Goal: Information Seeking & Learning: Learn about a topic

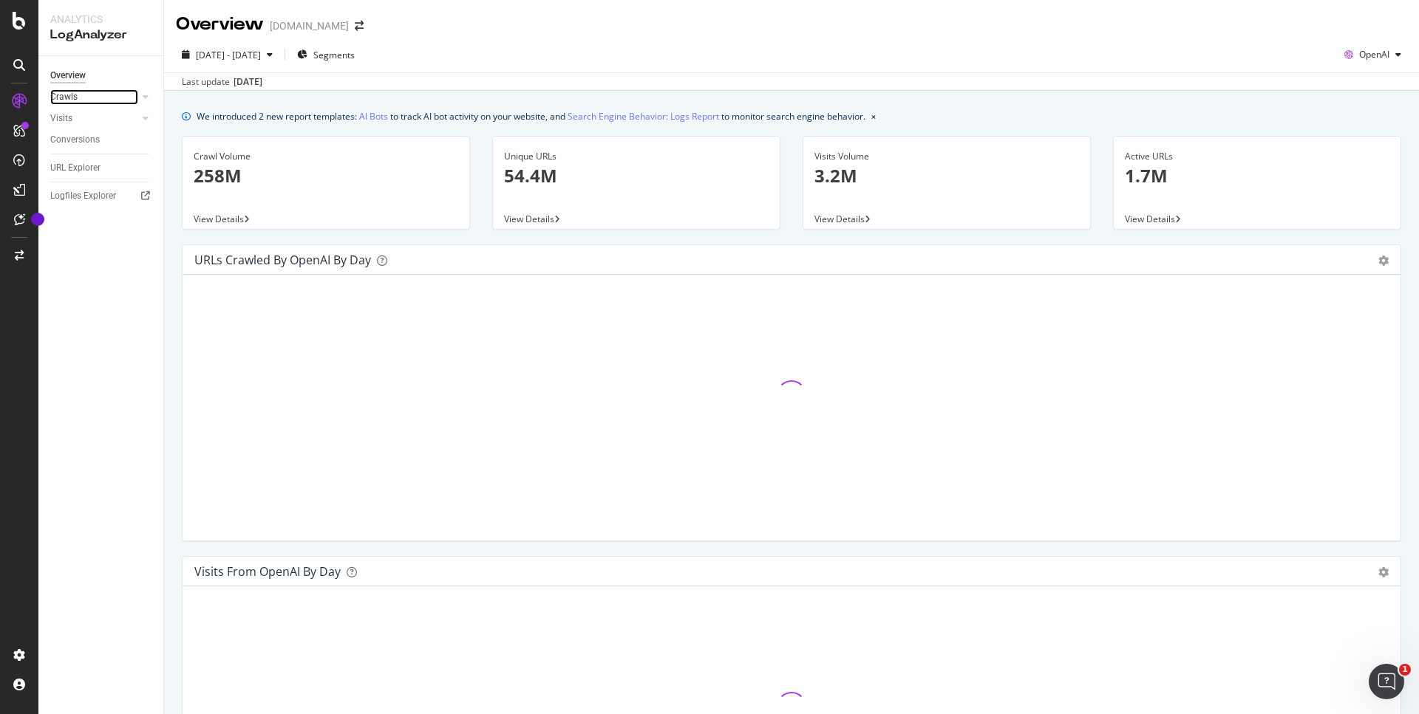
click at [125, 98] on div at bounding box center [130, 96] width 15 height 15
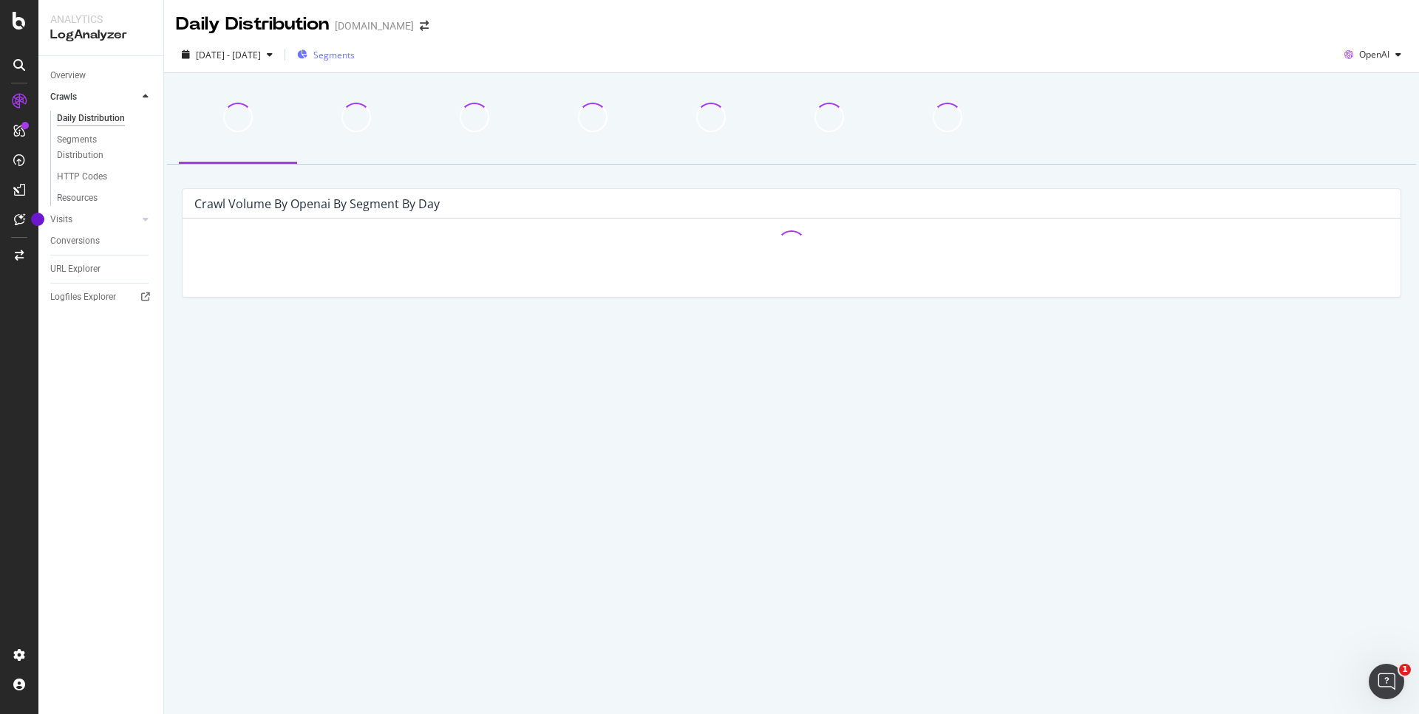
click at [355, 53] on span "Segments" at bounding box center [333, 55] width 41 height 13
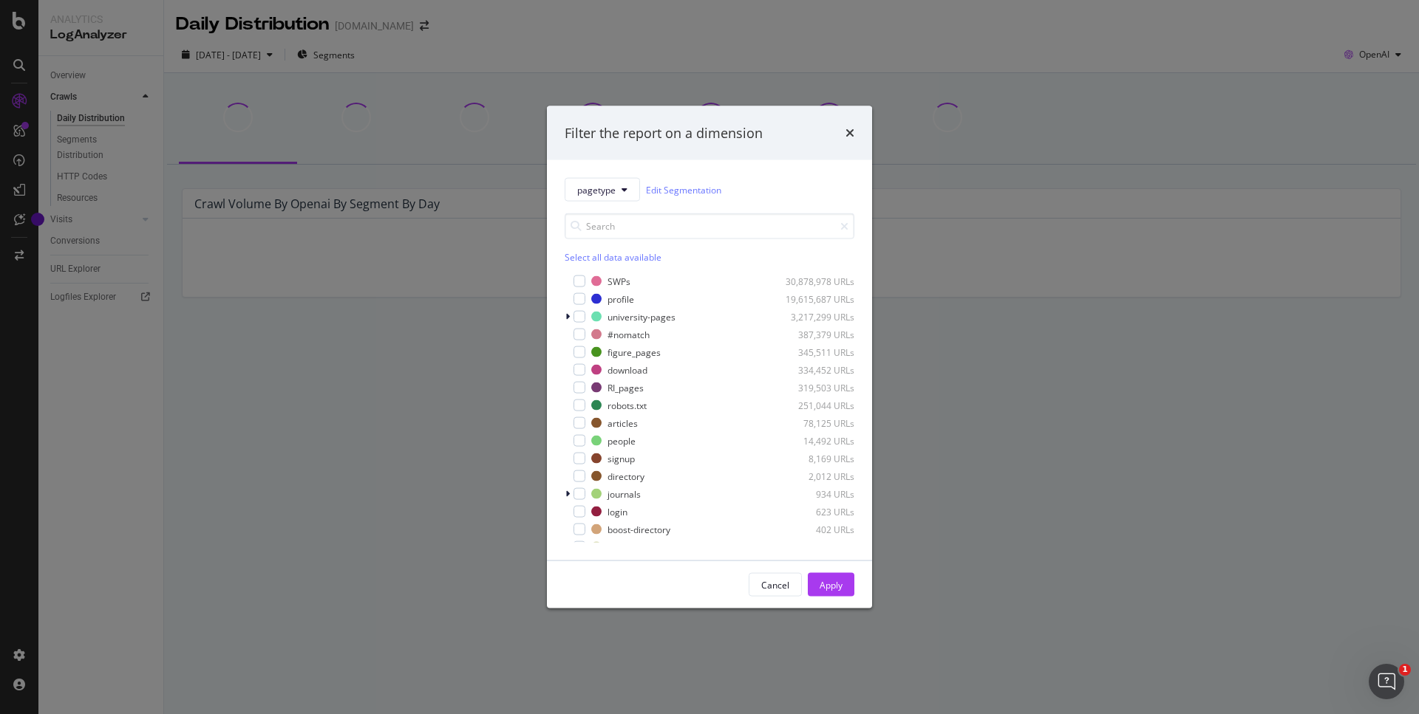
click at [381, 69] on div "Filter the report on a dimension pagetype Edit Segmentation Select all data ava…" at bounding box center [709, 357] width 1419 height 714
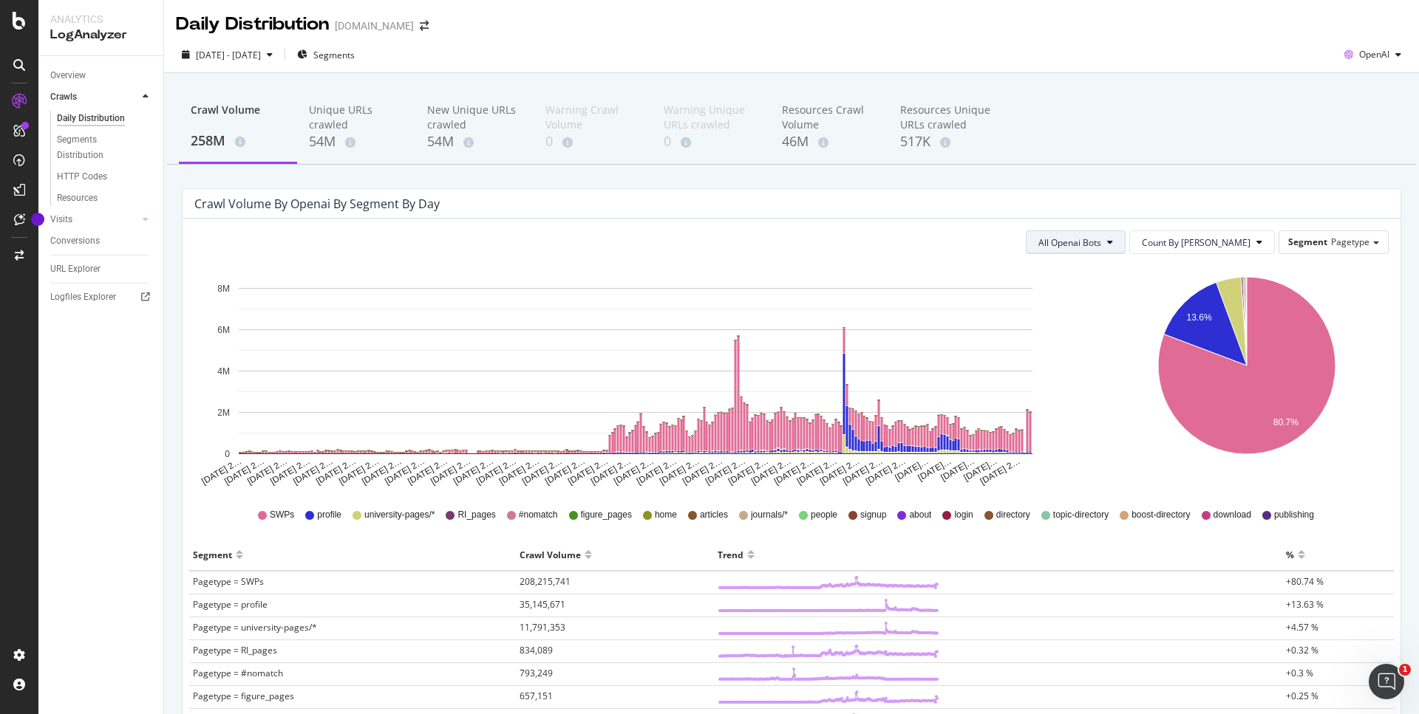
click at [1101, 247] on span "All Openai Bots" at bounding box center [1069, 242] width 63 height 13
click at [1136, 351] on span "ChatGPT-User" at bounding box center [1114, 353] width 64 height 13
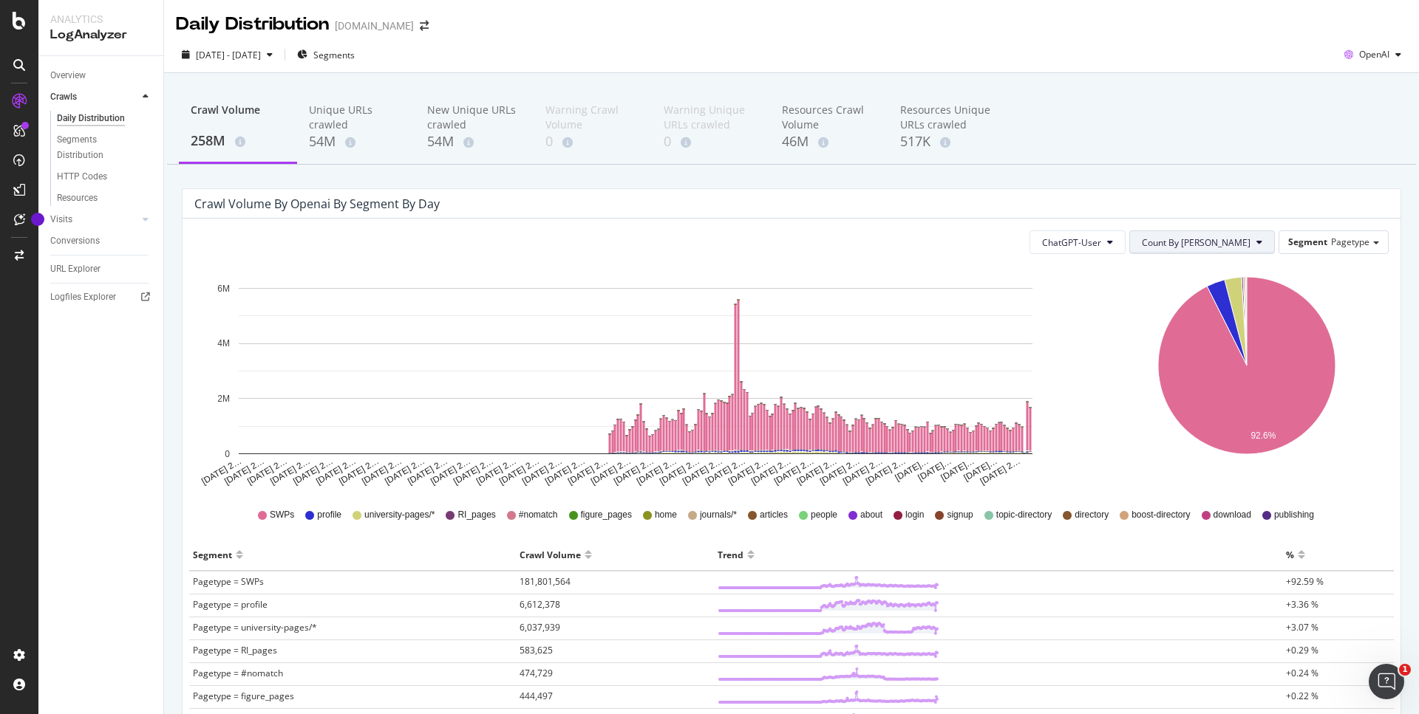
click at [1218, 239] on span "Count By [PERSON_NAME]" at bounding box center [1196, 242] width 109 height 13
click at [848, 336] on rect "A chart." at bounding box center [636, 371] width 794 height 166
click at [1297, 241] on span "Segment" at bounding box center [1307, 242] width 39 height 13
click at [1304, 320] on div "Advanced selector >" at bounding box center [1322, 324] width 118 height 21
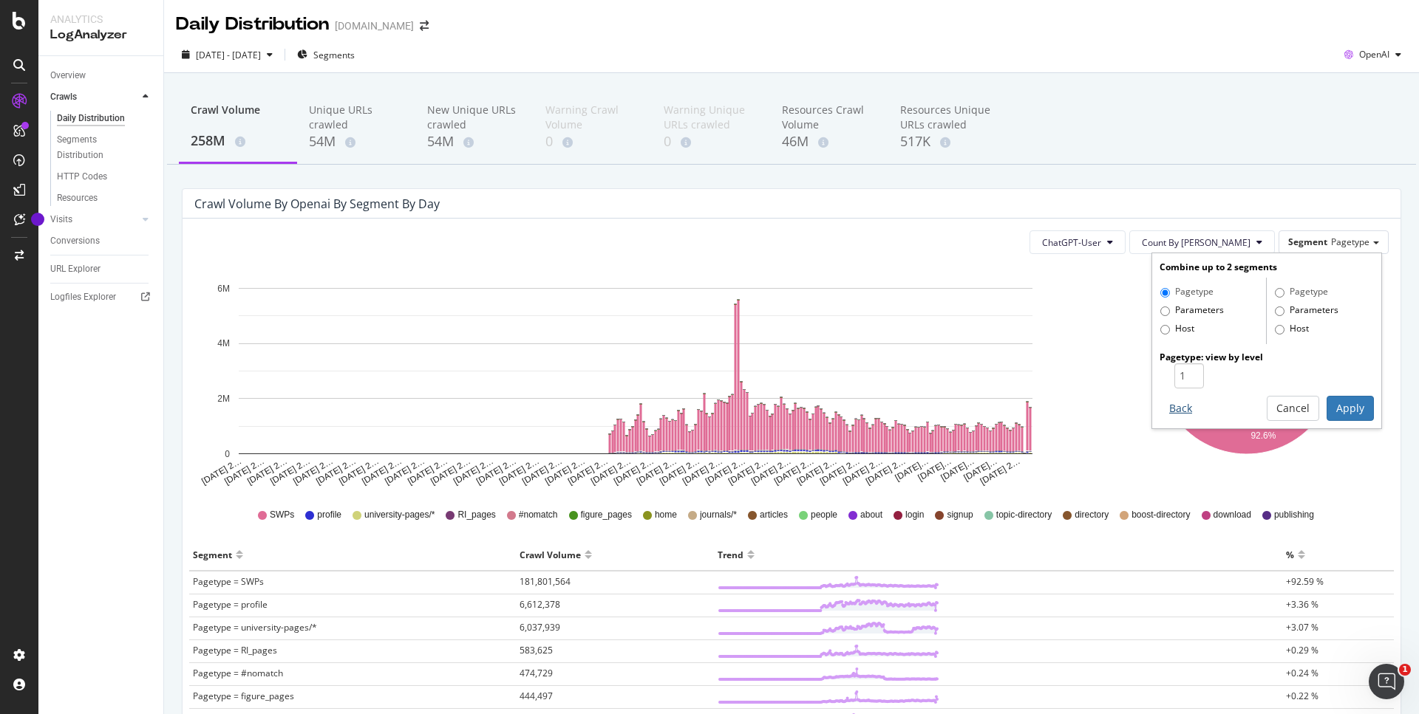
click at [1169, 401] on button "Back" at bounding box center [1180, 408] width 42 height 25
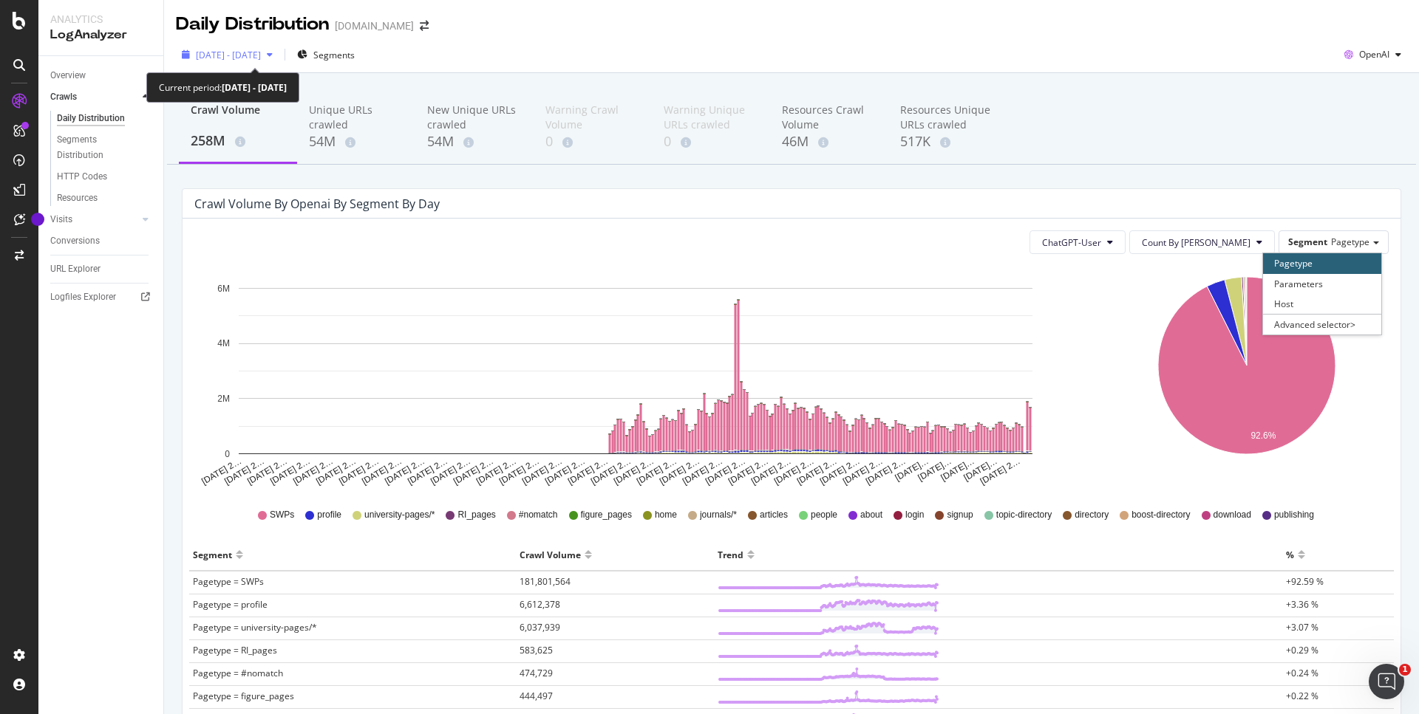
click at [261, 51] on span "2024 Nov. 6th - 2025 Aug. 9th" at bounding box center [228, 55] width 65 height 13
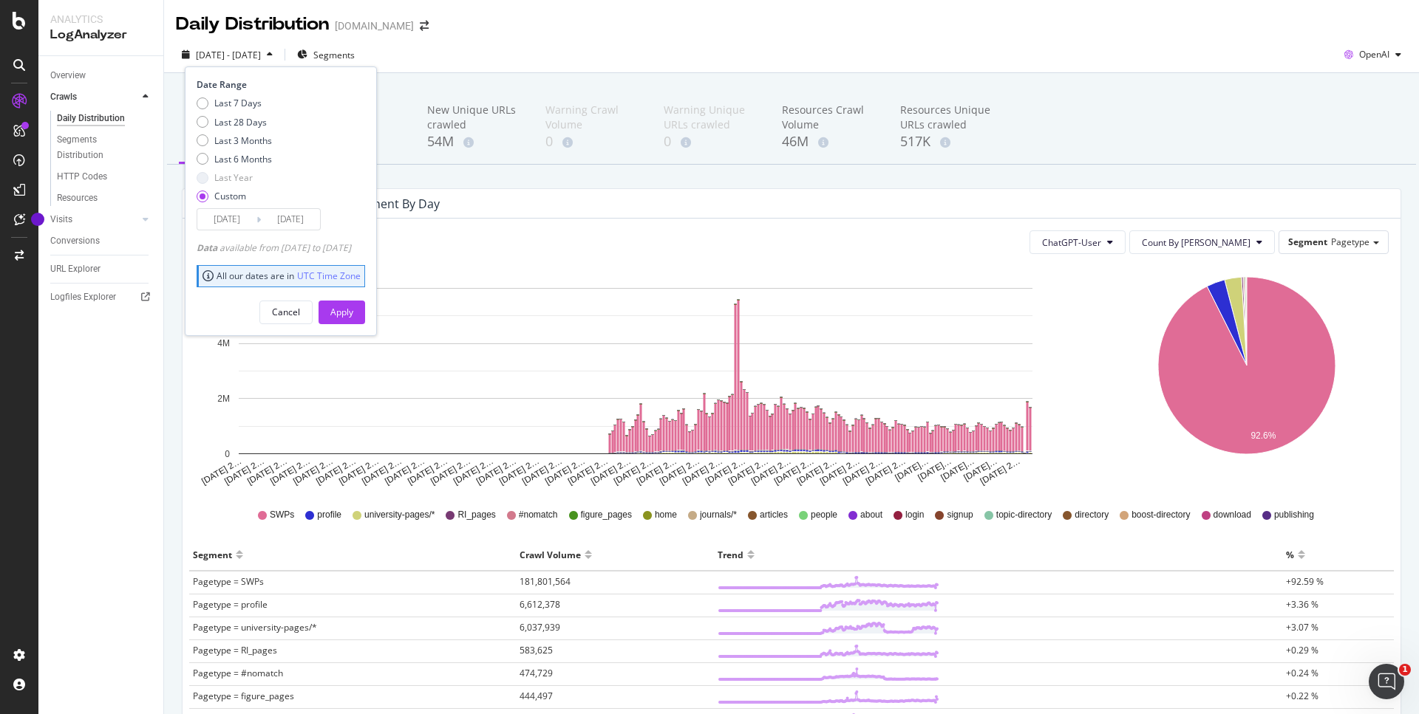
click at [772, 273] on icon "Nov 06 2… Nov 14 2… Nov 22 2… Nov 30 2… Dec 08 2… Dec 16 2… Dec 24 2… Jan 01 2……" at bounding box center [634, 377] width 881 height 222
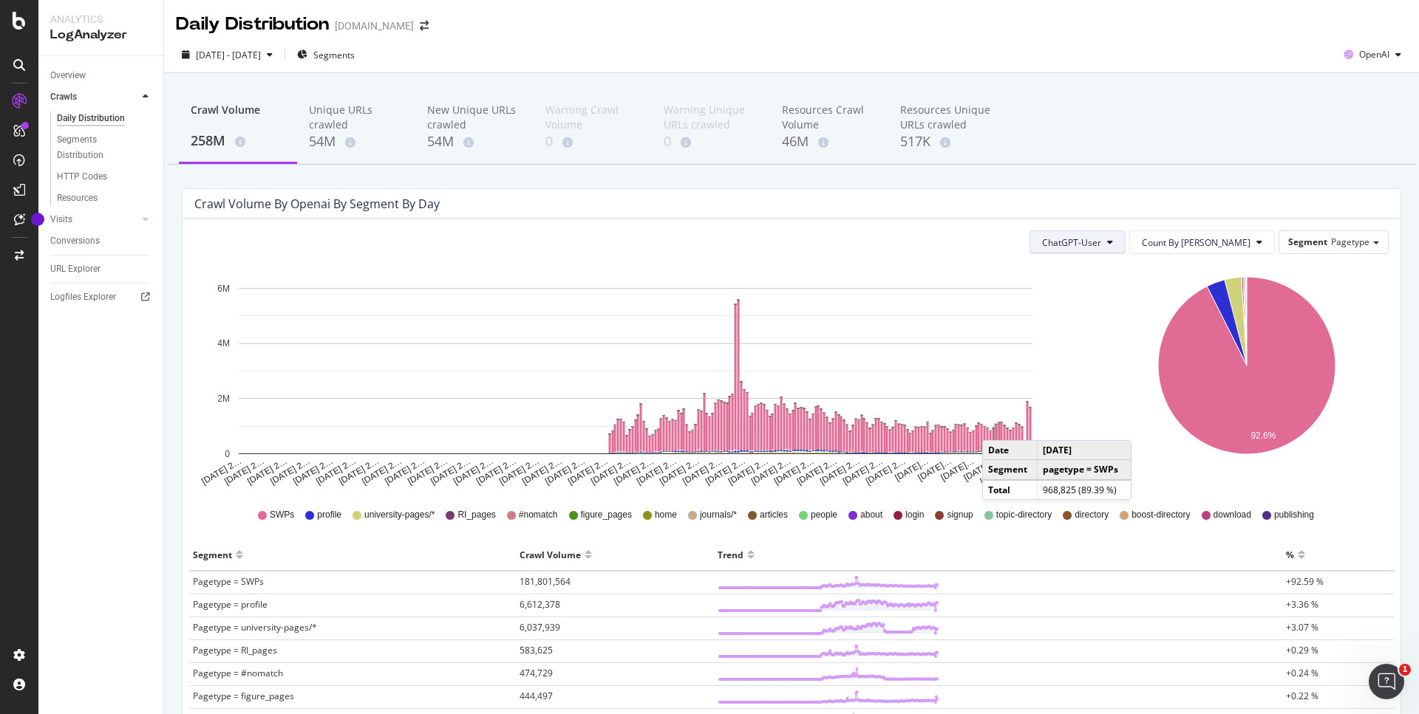
click at [1125, 249] on button "ChatGPT-User" at bounding box center [1077, 243] width 96 height 24
click at [1123, 328] on span "OAI-SearchBot" at bounding box center [1117, 326] width 63 height 13
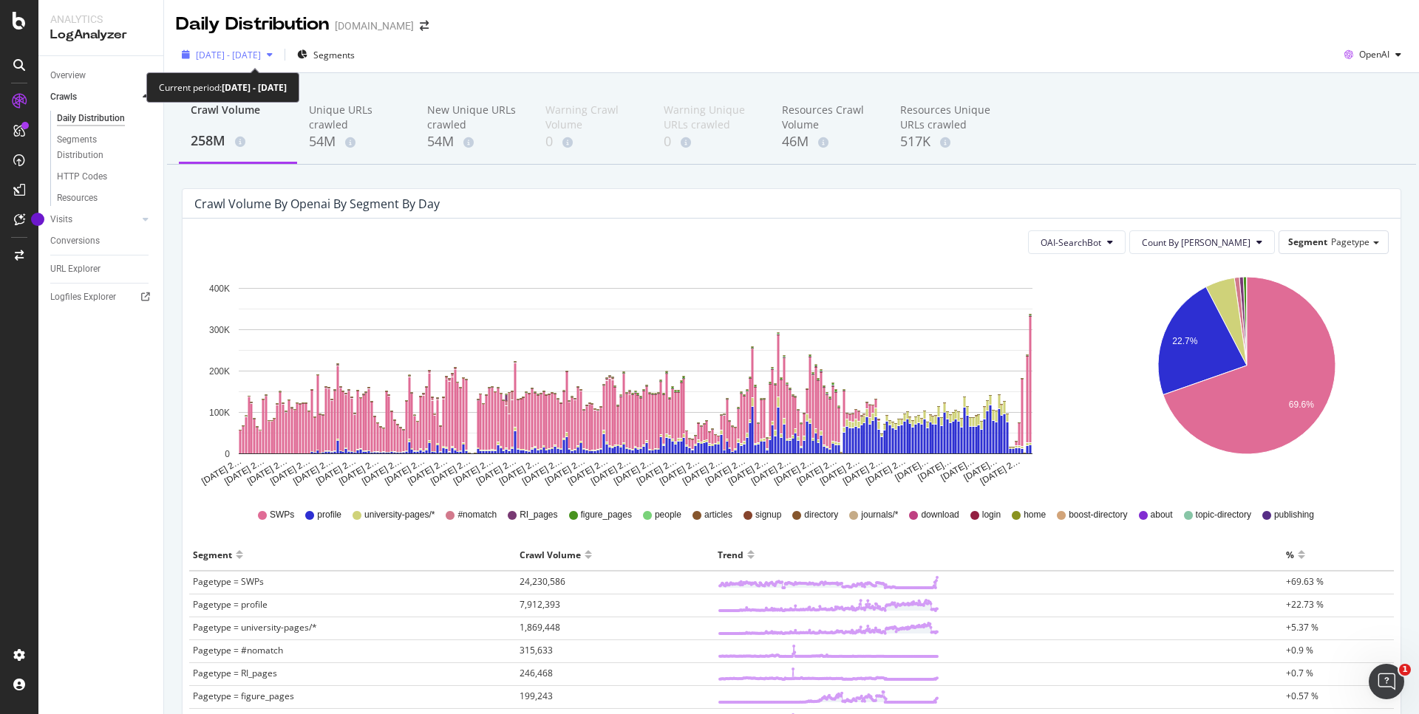
click at [231, 43] on button "2024 Nov. 6th - 2025 Aug. 9th" at bounding box center [227, 55] width 103 height 24
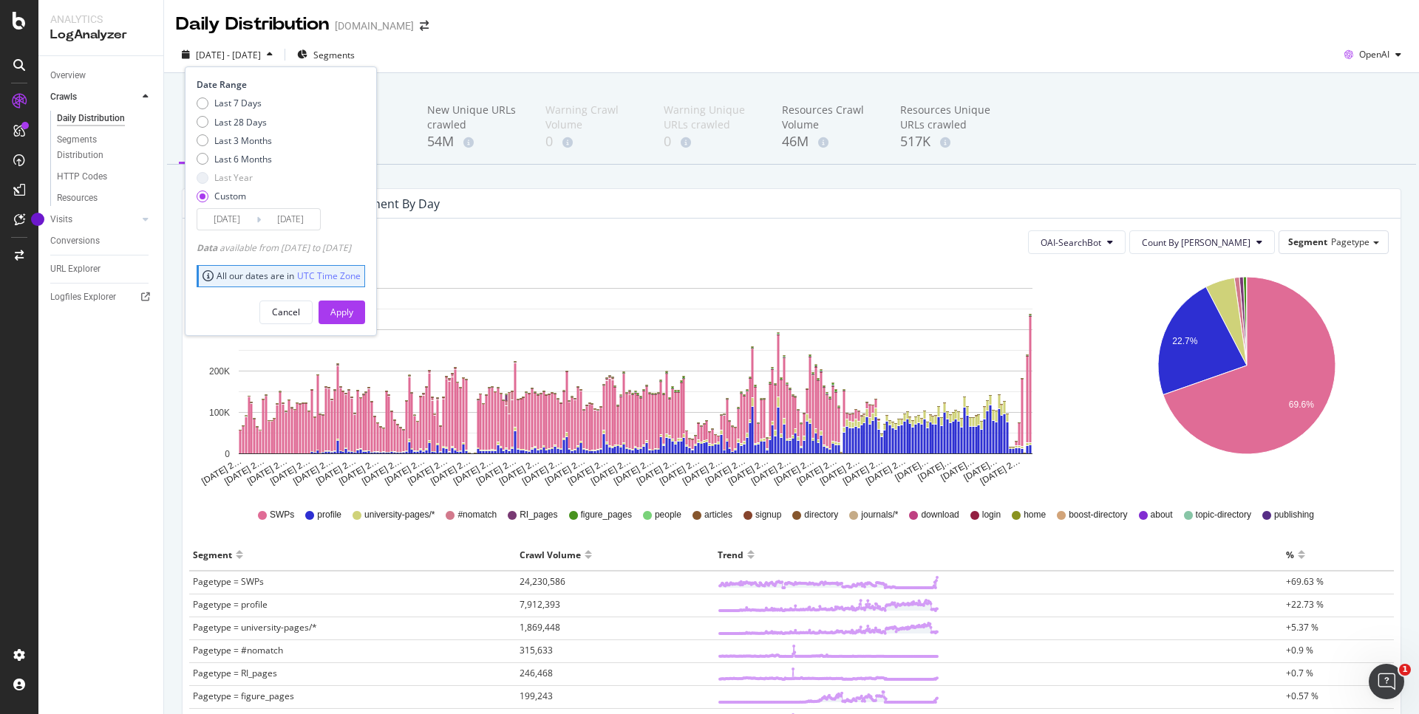
click at [218, 219] on input "2024/11/06" at bounding box center [226, 219] width 59 height 21
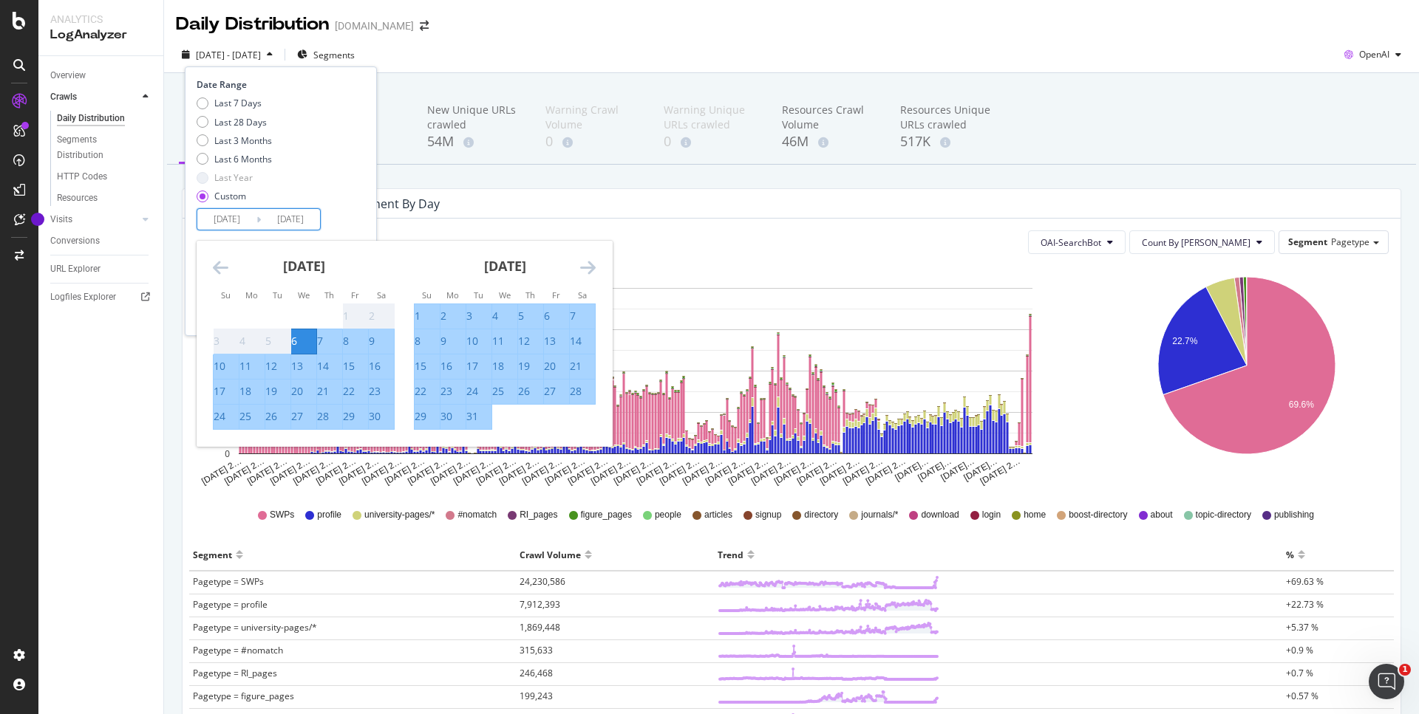
click at [225, 217] on input "2024/11/06" at bounding box center [226, 219] width 59 height 21
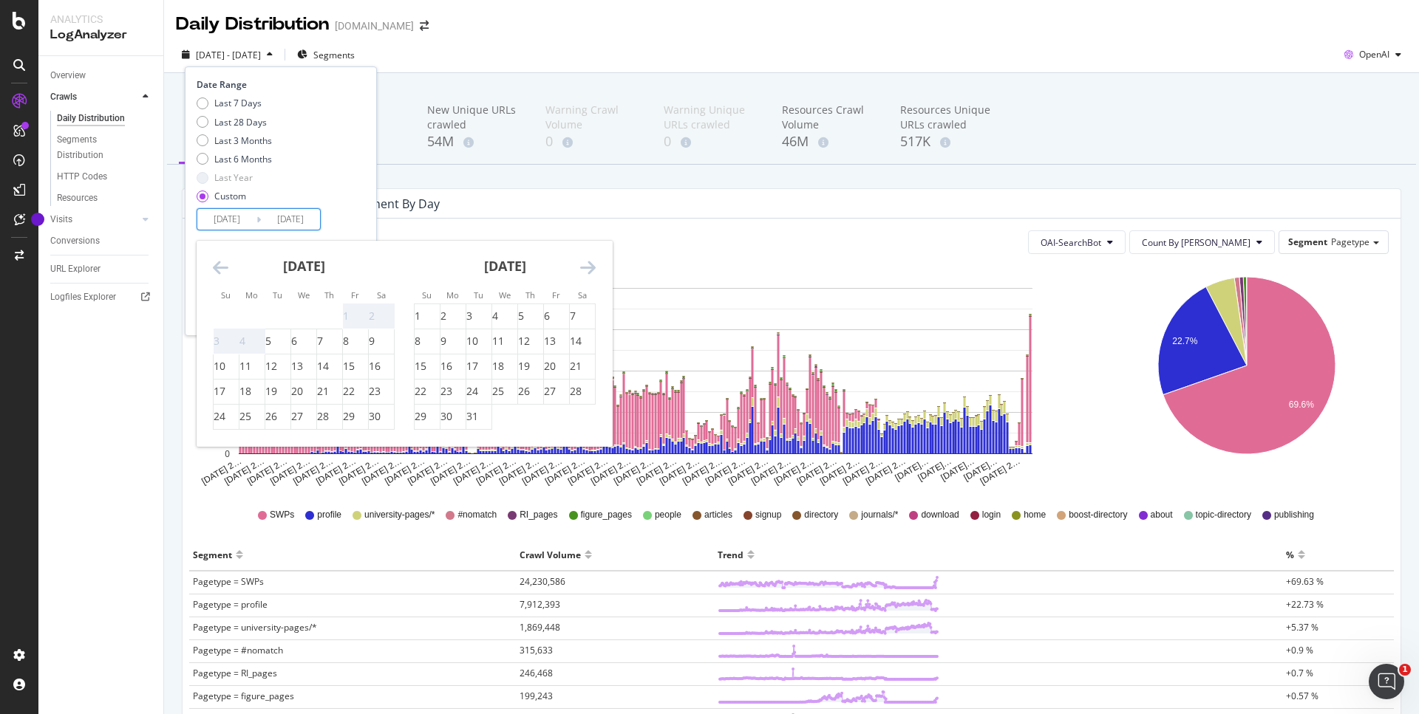
click at [248, 216] on input "2025/05/06" at bounding box center [226, 219] width 59 height 21
type input "2025/05/18"
click at [345, 174] on div "Last 7 Days Last 28 Days Last 3 Months Last 6 Months Last Year Custom" at bounding box center [279, 153] width 165 height 112
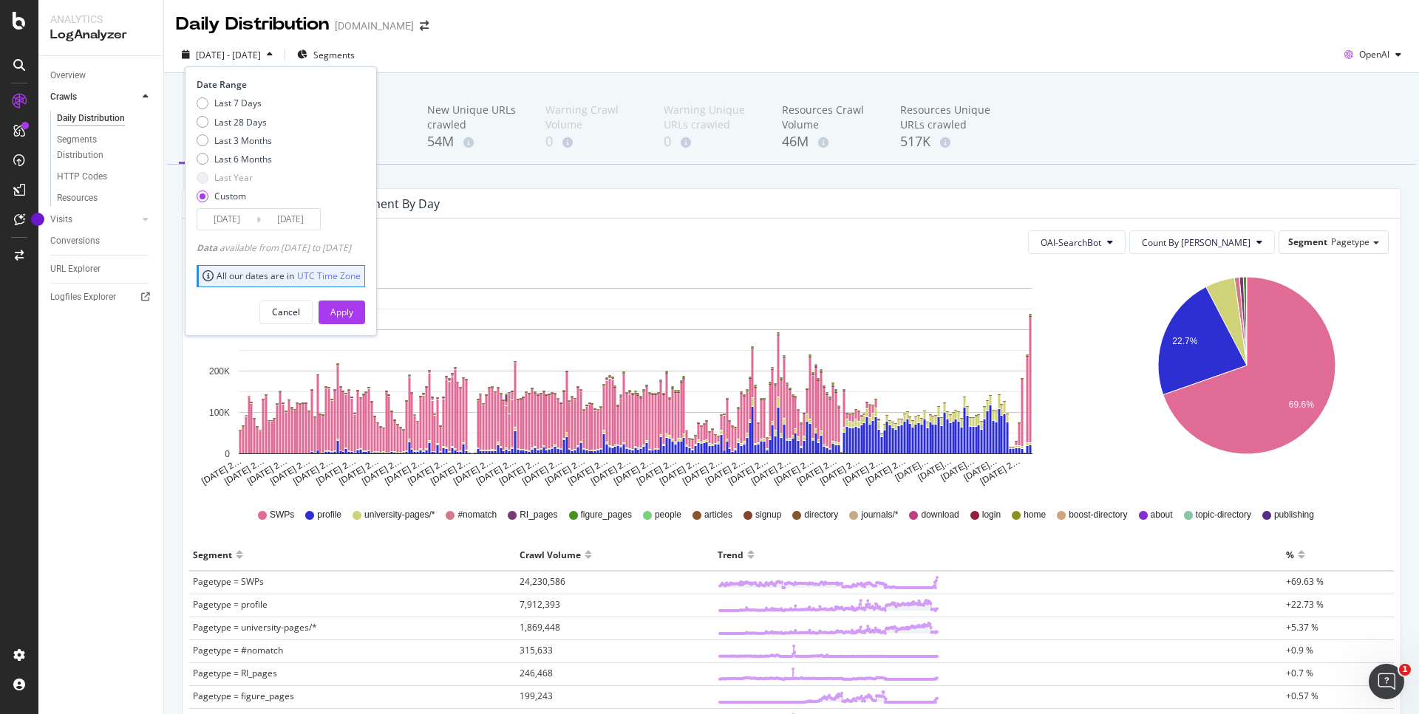
click at [310, 219] on input "2025/08/09" at bounding box center [290, 219] width 59 height 21
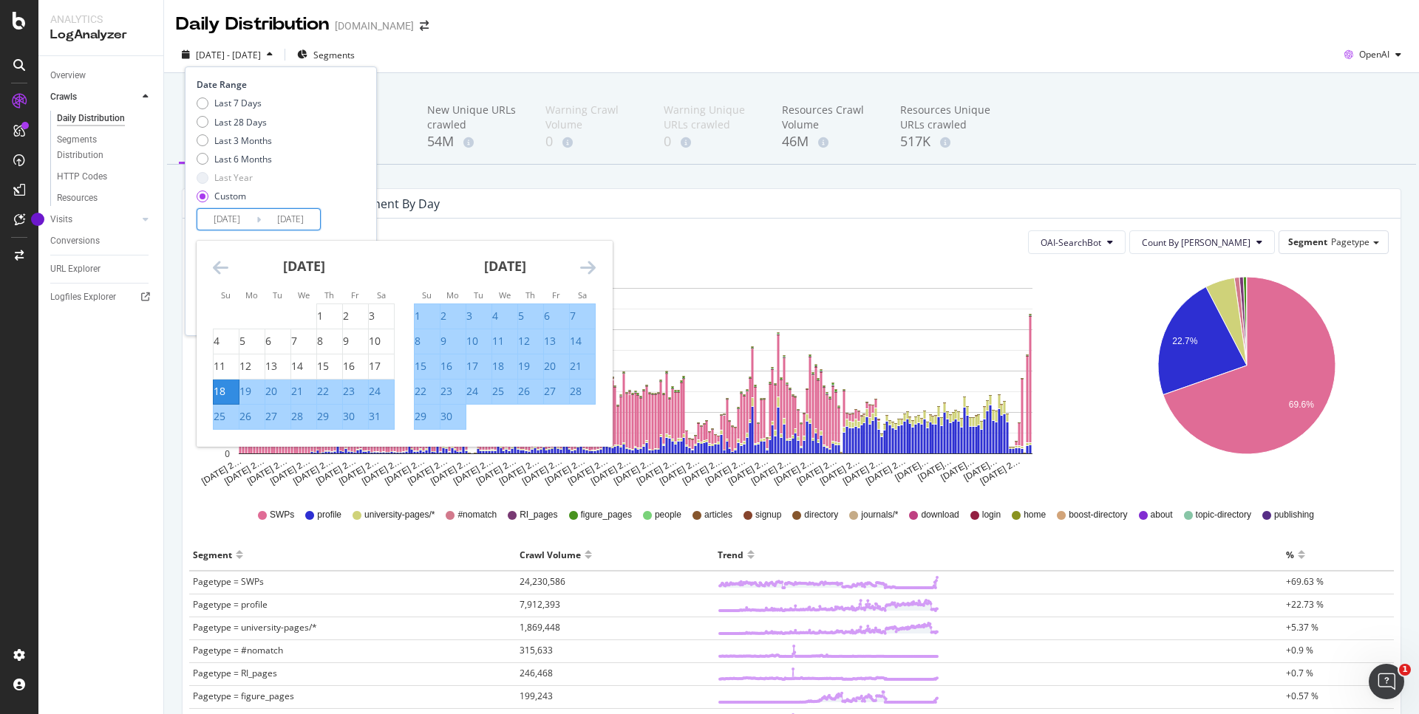
click at [590, 265] on icon "Move forward to switch to the next month." at bounding box center [588, 268] width 16 height 18
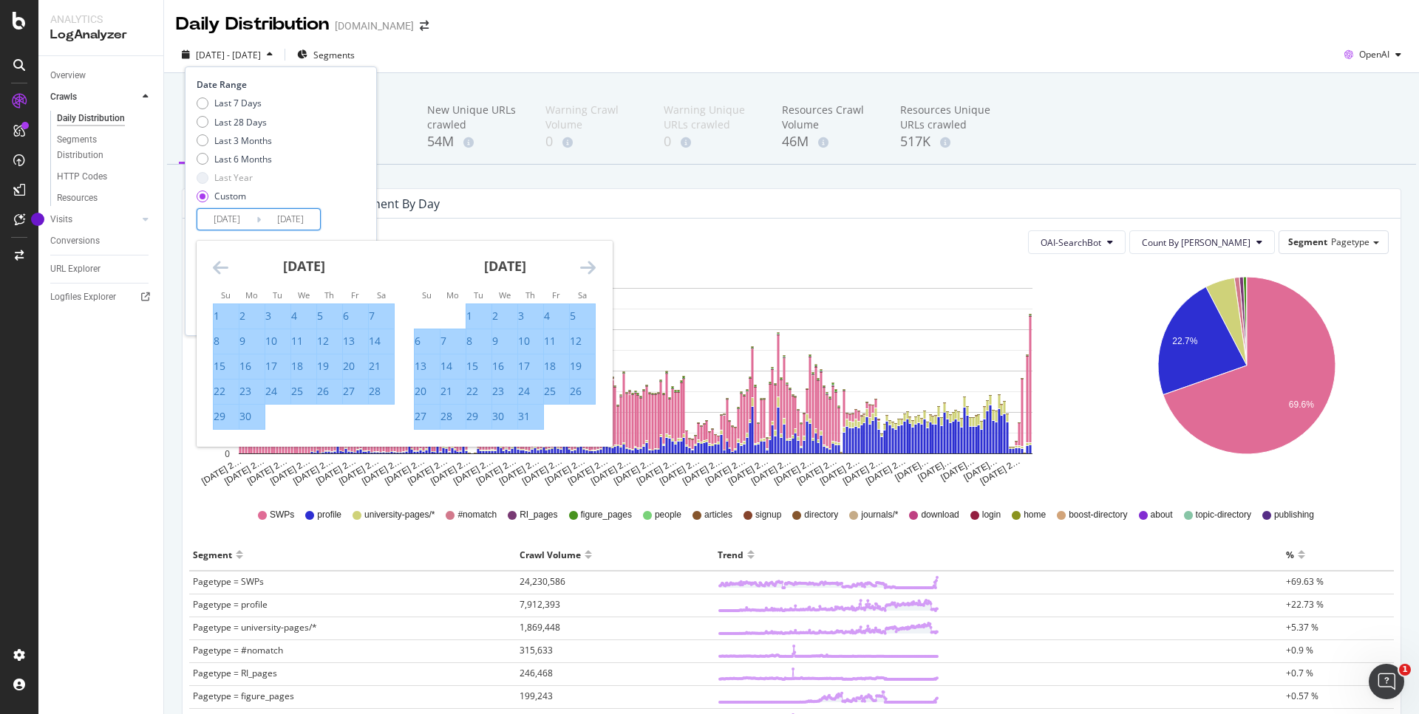
click at [590, 265] on icon "Move forward to switch to the next month." at bounding box center [588, 268] width 16 height 18
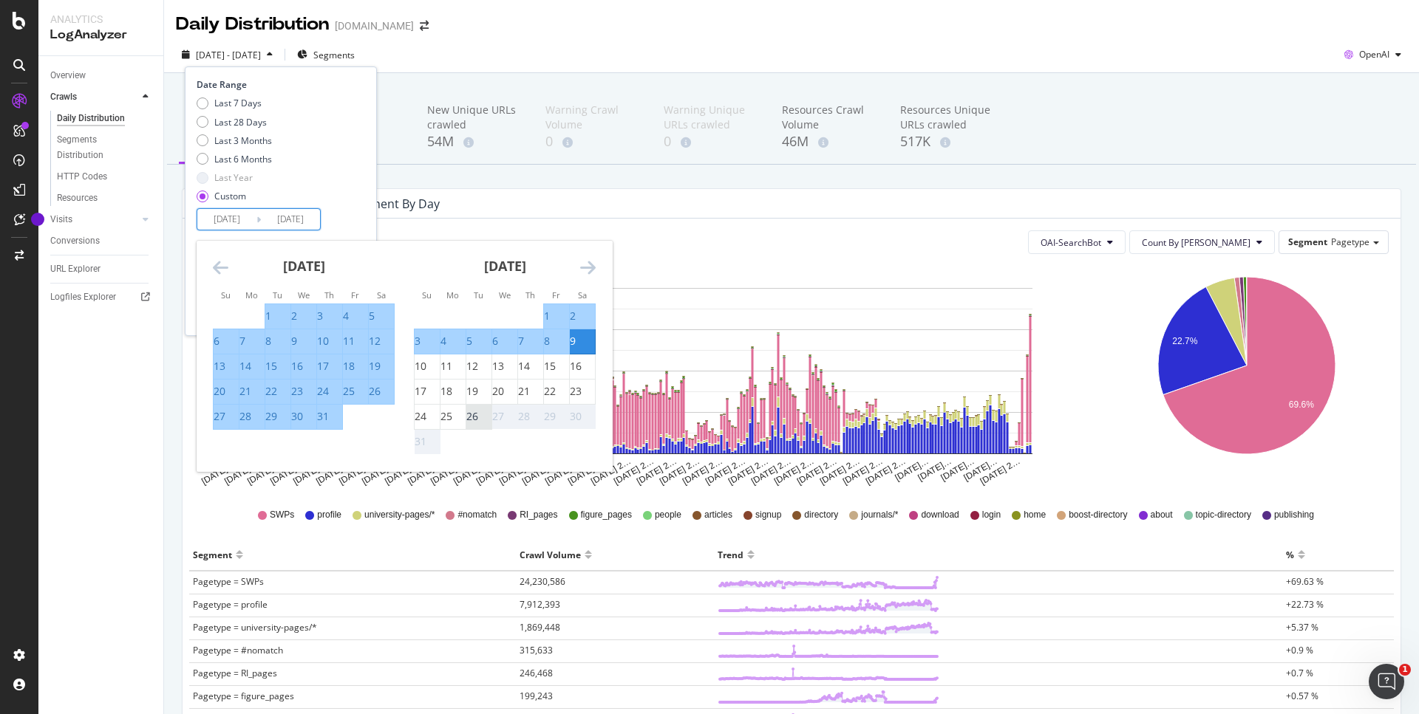
click at [478, 410] on div "26" at bounding box center [472, 416] width 12 height 15
type input "2025/08/26"
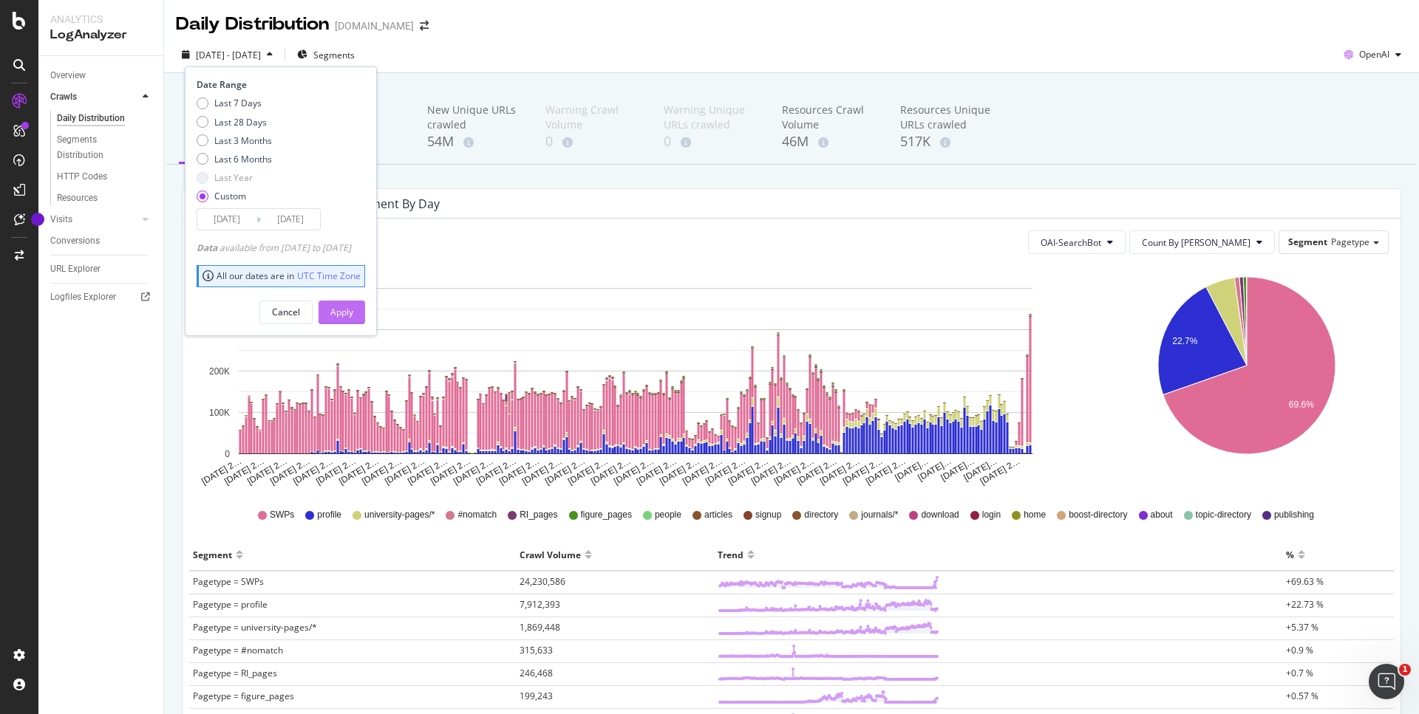
click at [353, 312] on div "Apply" at bounding box center [341, 312] width 23 height 13
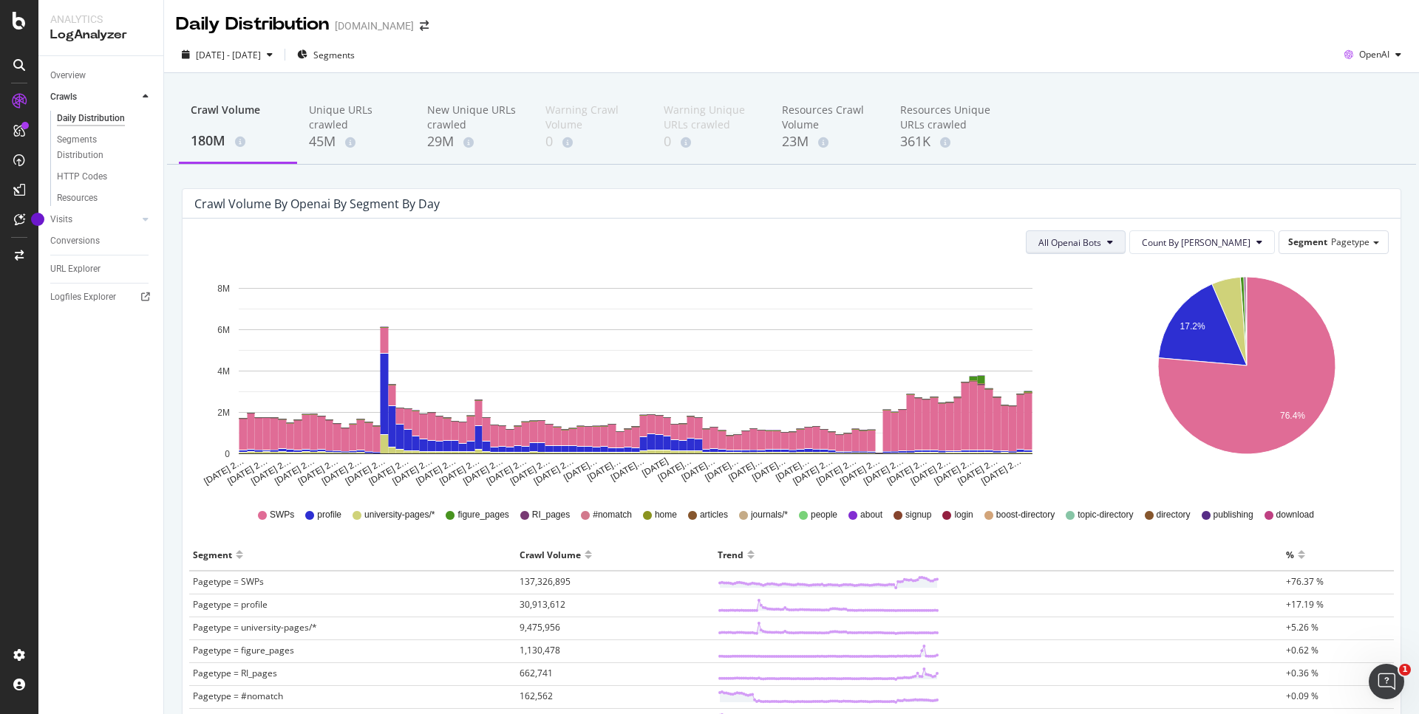
click at [1101, 243] on span "All Openai Bots" at bounding box center [1069, 242] width 63 height 13
click at [1134, 325] on span "OAI-SearchBot" at bounding box center [1114, 326] width 64 height 13
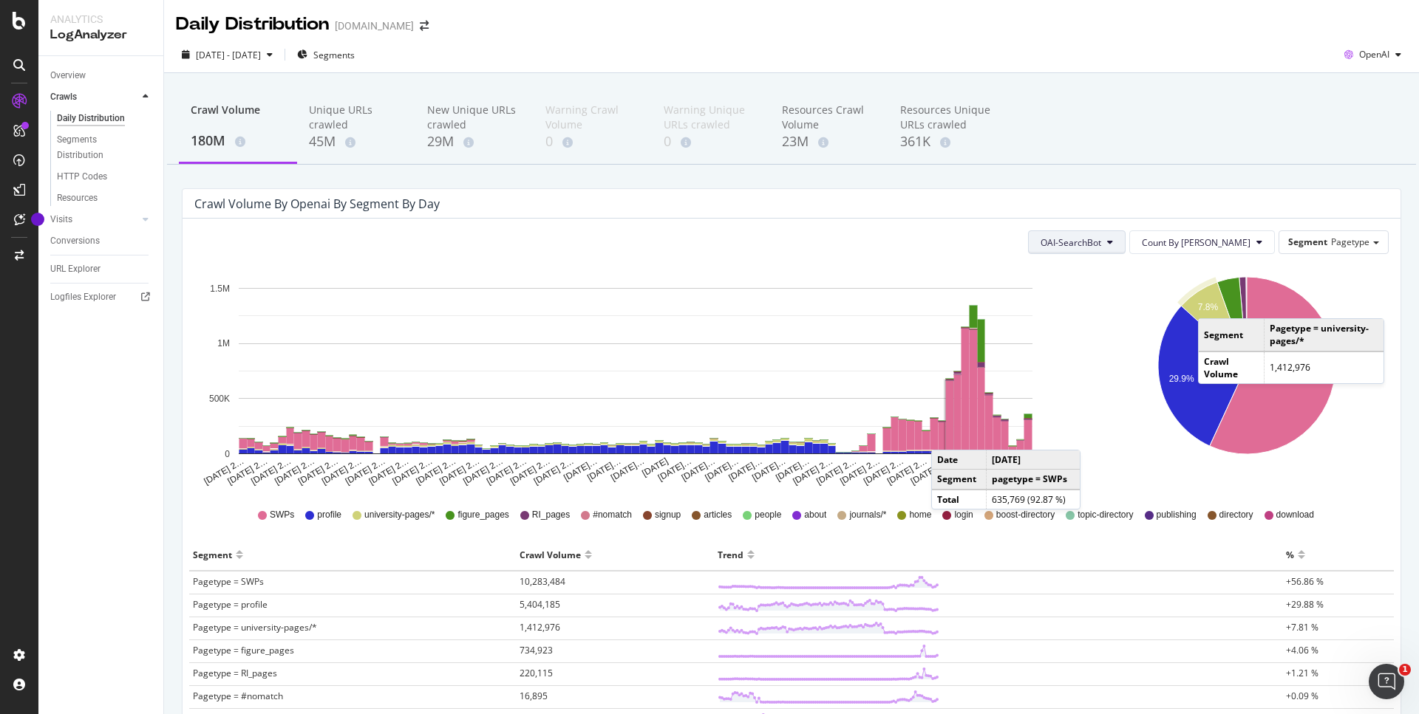
click at [1101, 241] on span "OAI-SearchBot" at bounding box center [1070, 242] width 61 height 13
click at [1126, 302] on span "GPTBot" at bounding box center [1115, 299] width 63 height 13
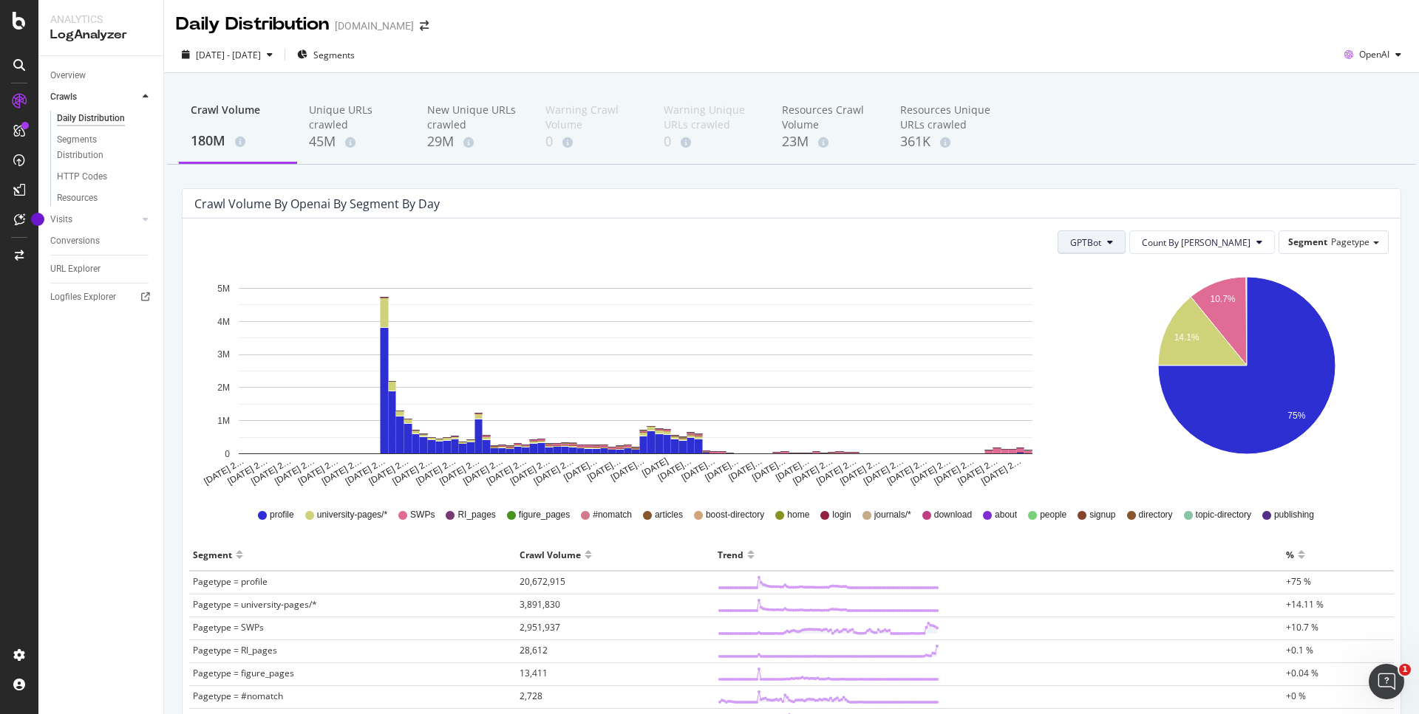
click at [1101, 244] on span "GPTBot" at bounding box center [1085, 242] width 31 height 13
click at [1152, 350] on span "ChatGPT-User" at bounding box center [1144, 353] width 63 height 13
